Goal: Navigation & Orientation: Find specific page/section

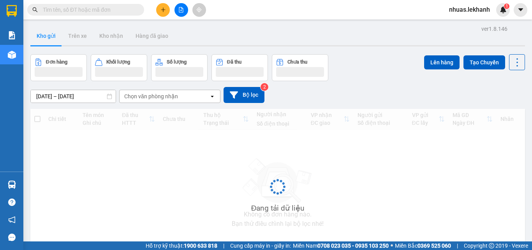
click at [116, 9] on input "text" at bounding box center [89, 9] width 92 height 9
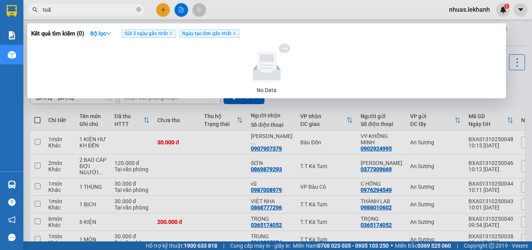
type input "tuấn"
